Goal: Find specific page/section: Find specific page/section

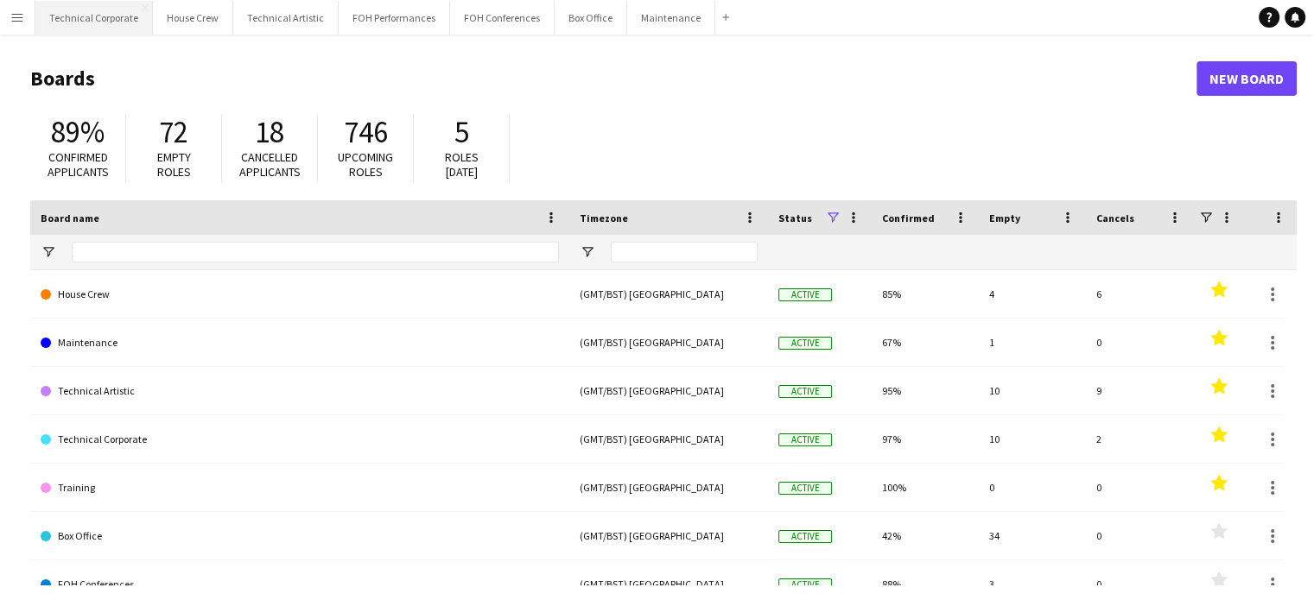
click at [125, 18] on button "Technical Corporate Close" at bounding box center [93, 18] width 117 height 34
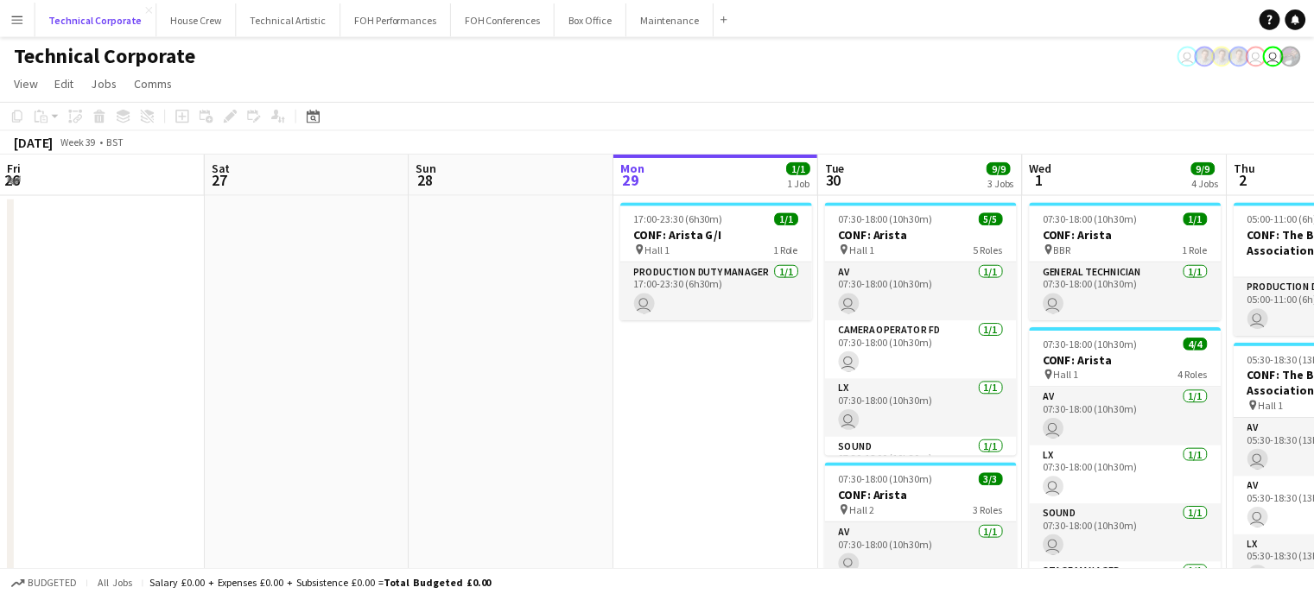
scroll to position [0, 413]
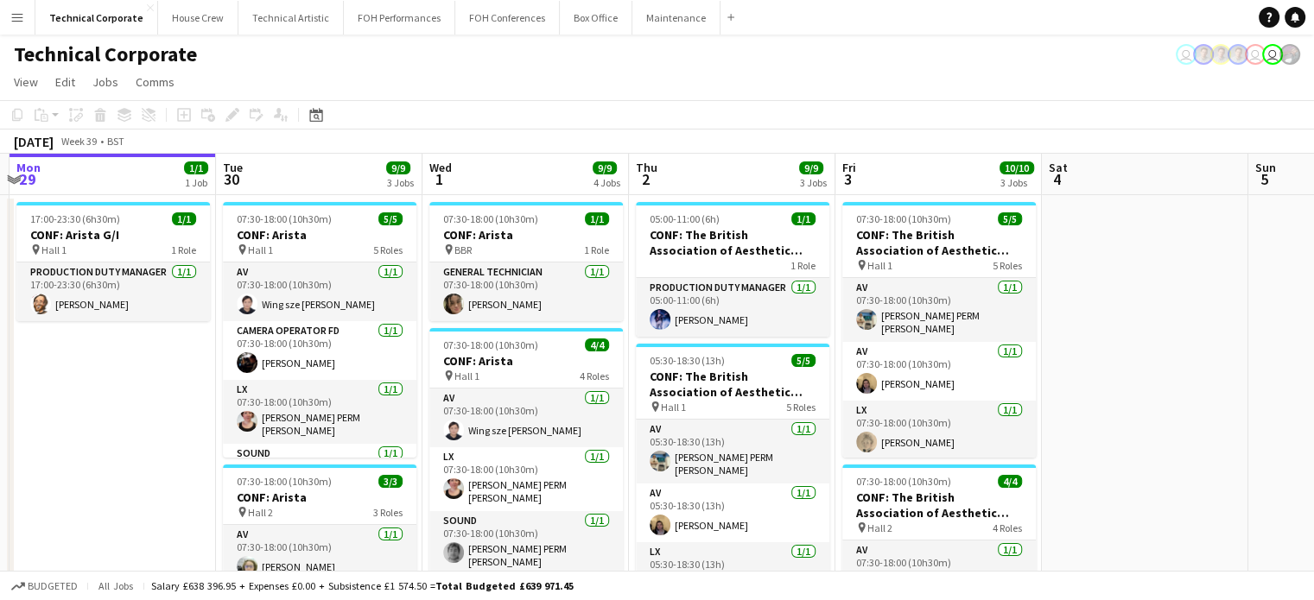
drag, startPoint x: 197, startPoint y: 491, endPoint x: 0, endPoint y: 437, distance: 204.3
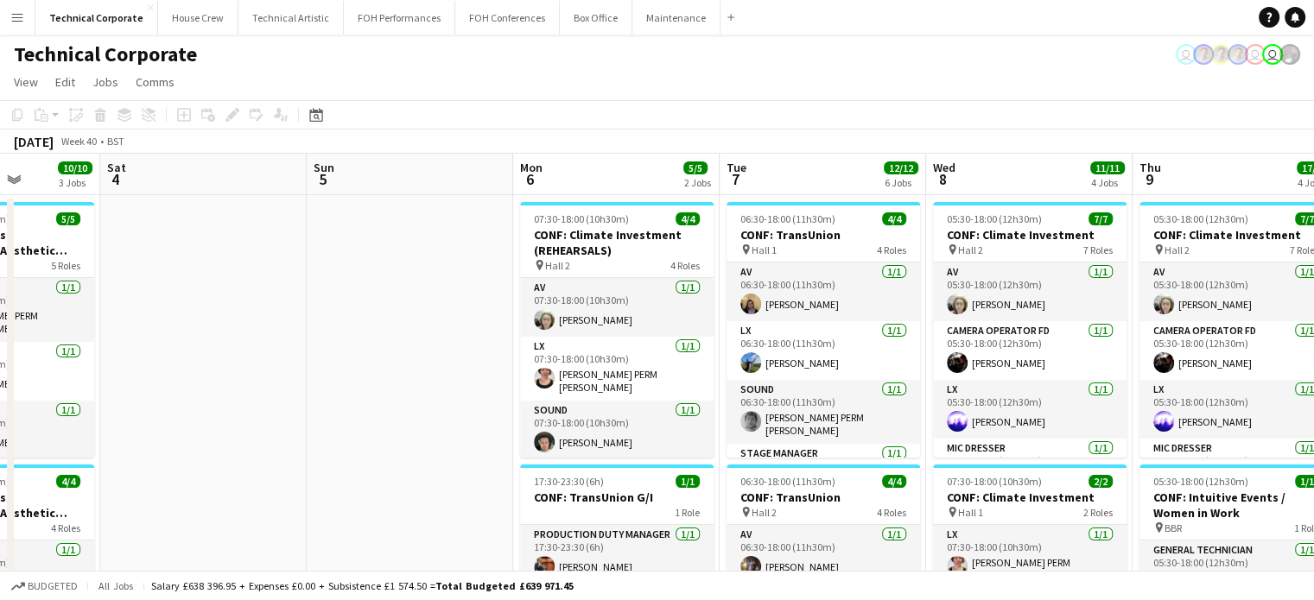
scroll to position [0, 726]
drag, startPoint x: 1235, startPoint y: 416, endPoint x: 293, endPoint y: 390, distance: 942.8
click at [308, 124] on div "Date picker" at bounding box center [316, 115] width 21 height 21
click at [427, 187] on span "Previous month" at bounding box center [422, 174] width 35 height 35
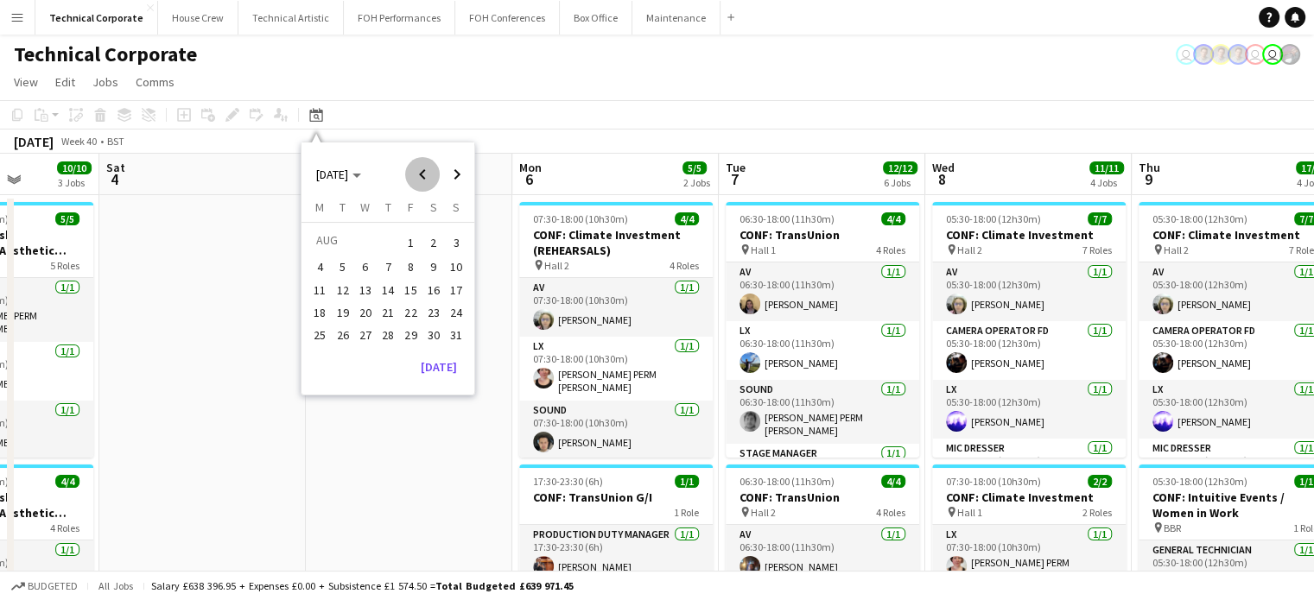
click at [427, 187] on span "Previous month" at bounding box center [422, 174] width 35 height 35
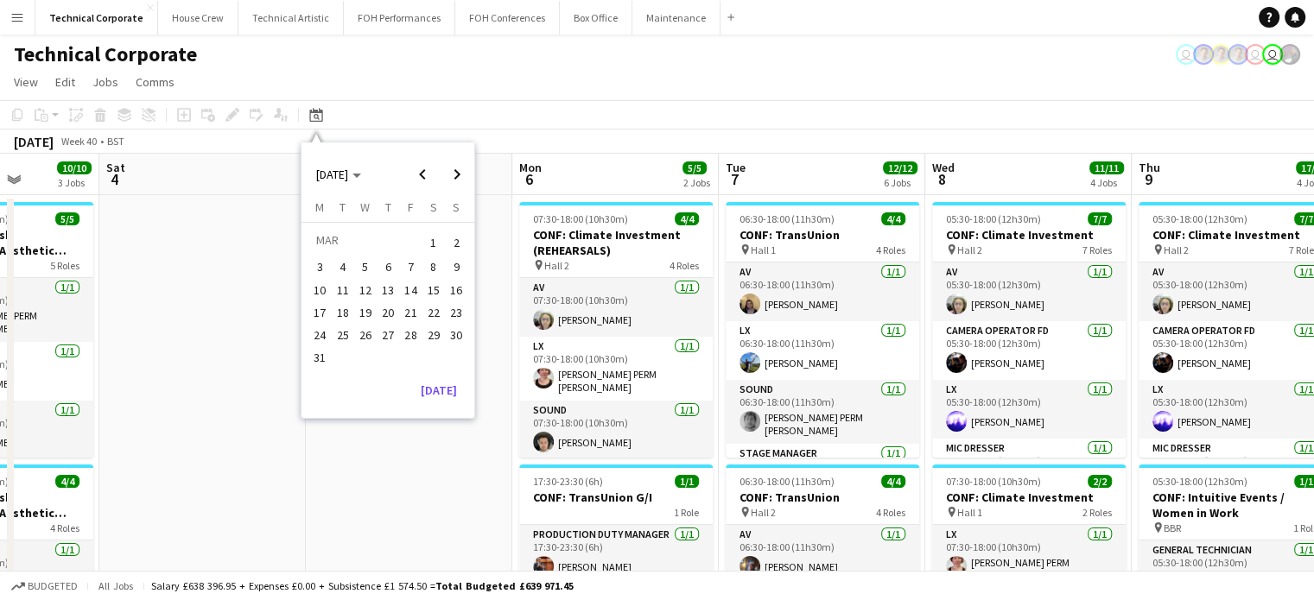
click at [320, 260] on span "3" at bounding box center [320, 267] width 21 height 21
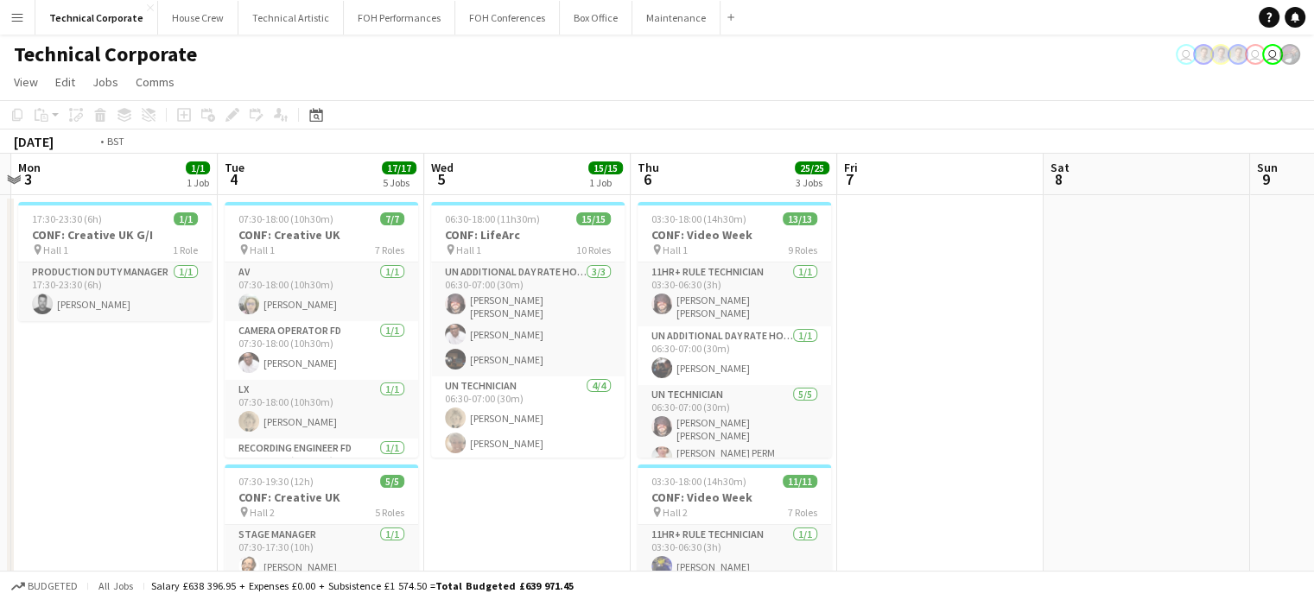
scroll to position [0, 427]
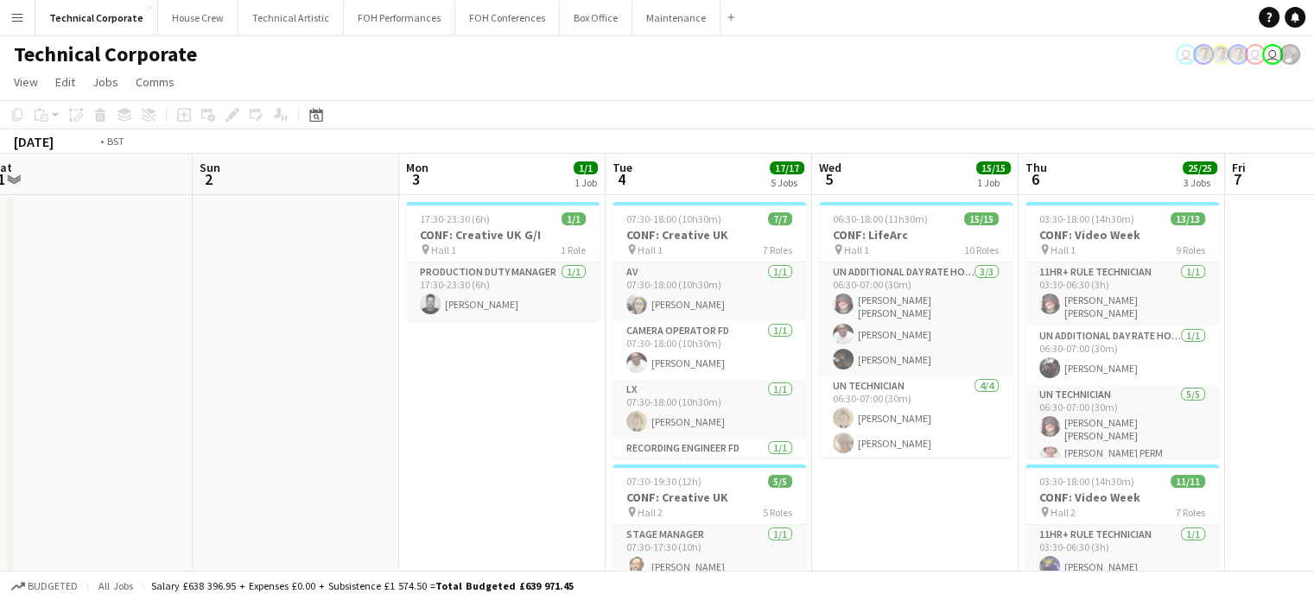
drag, startPoint x: 498, startPoint y: 455, endPoint x: 47, endPoint y: 428, distance: 452.6
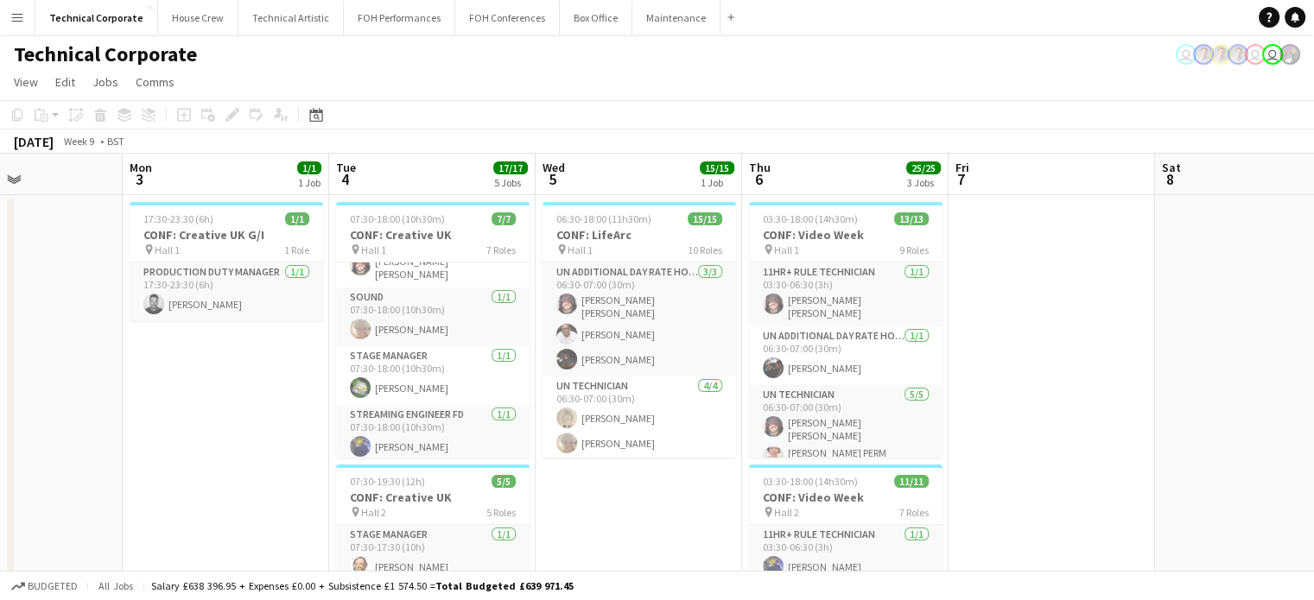
scroll to position [0, 426]
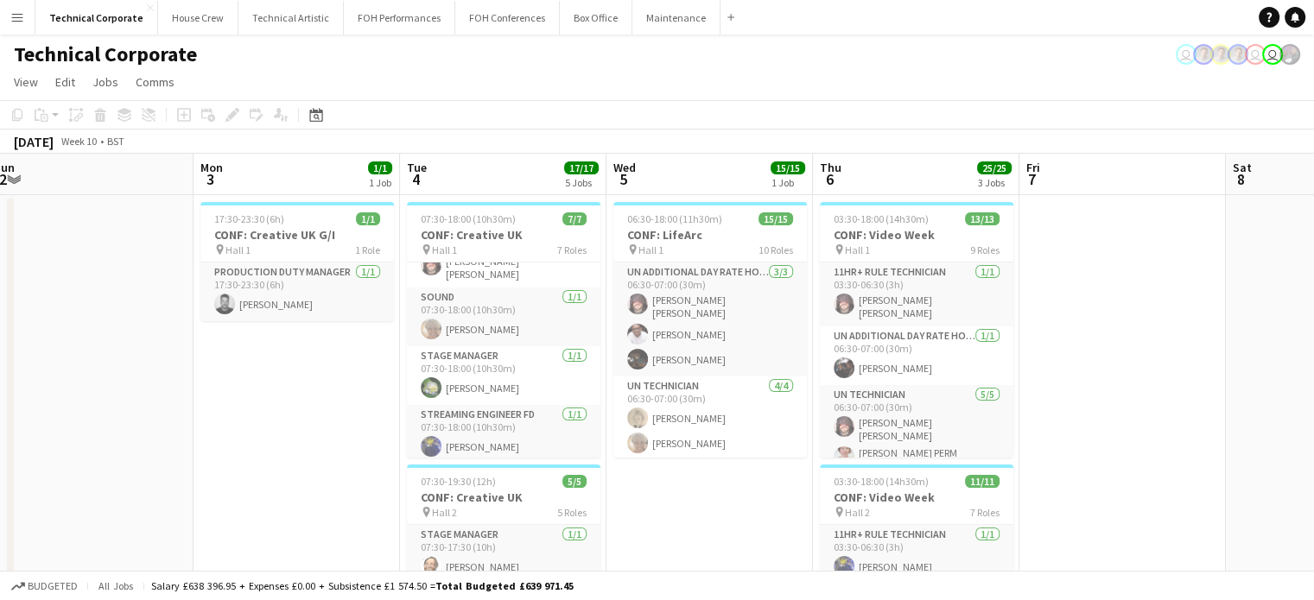
drag, startPoint x: 107, startPoint y: 372, endPoint x: 314, endPoint y: 399, distance: 209.0
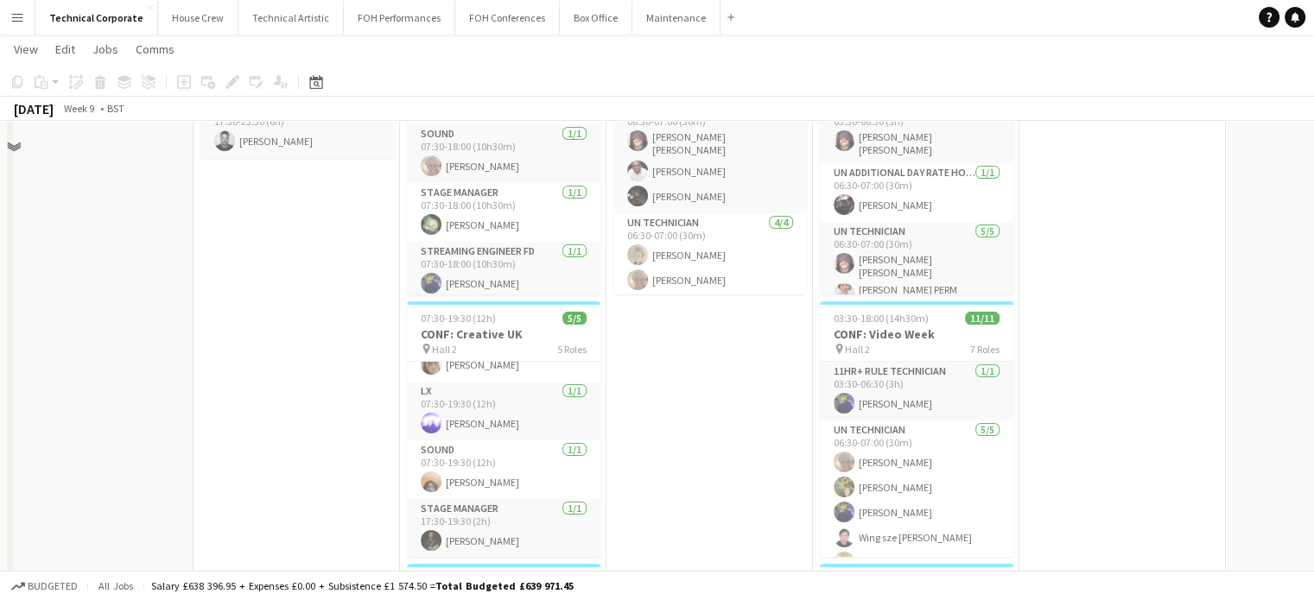
scroll to position [0, 0]
